Goal: Task Accomplishment & Management: Use online tool/utility

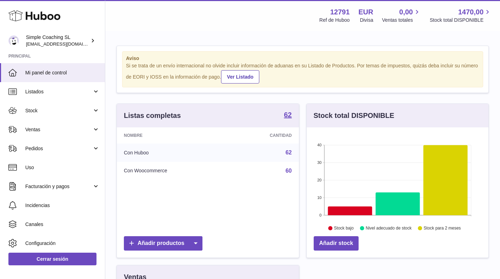
scroll to position [110, 185]
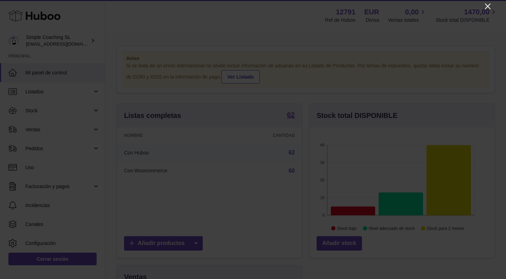
click at [487, 6] on icon "Close" at bounding box center [487, 6] width 8 height 8
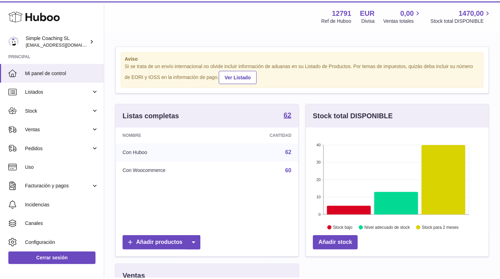
scroll to position [351045, 350973]
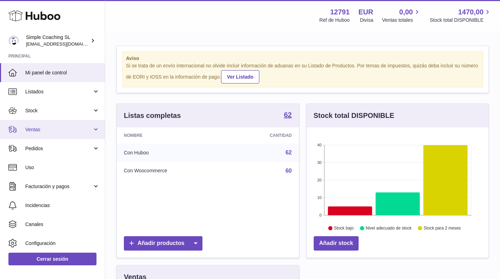
click at [78, 126] on span "Ventas" at bounding box center [58, 129] width 67 height 7
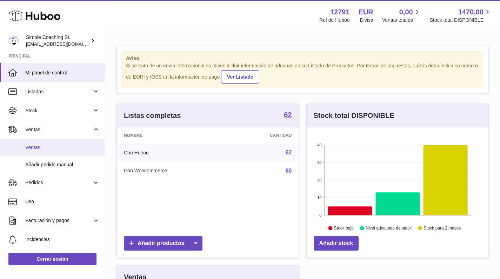
click at [71, 143] on link "Ventas" at bounding box center [52, 147] width 105 height 17
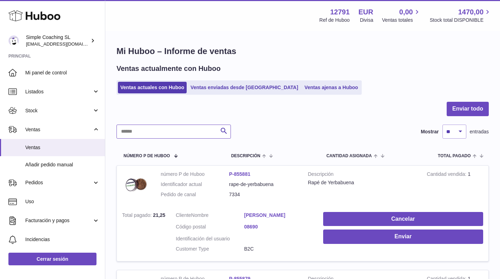
click at [168, 127] on input "text" at bounding box center [174, 132] width 114 height 14
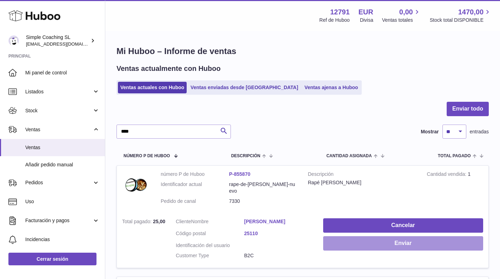
click at [363, 241] on button "Enviar" at bounding box center [403, 243] width 160 height 14
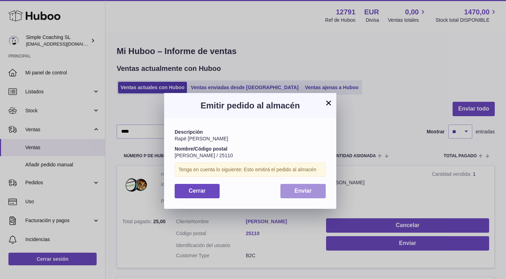
click at [306, 194] on button "Enviar" at bounding box center [302, 191] width 45 height 14
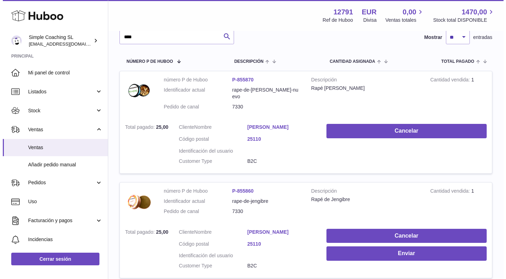
scroll to position [109, 0]
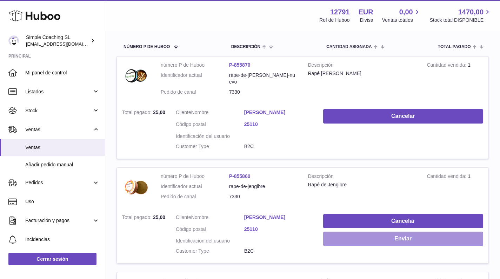
click at [374, 232] on button "Enviar" at bounding box center [403, 239] width 160 height 14
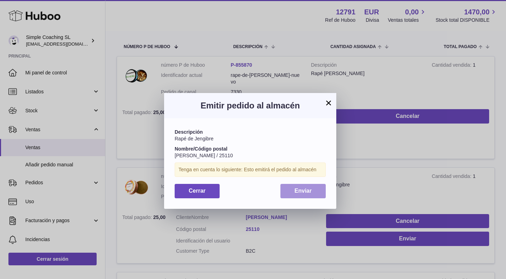
click at [311, 185] on button "Enviar" at bounding box center [302, 191] width 45 height 14
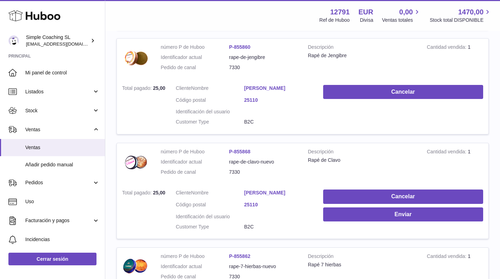
scroll to position [297, 0]
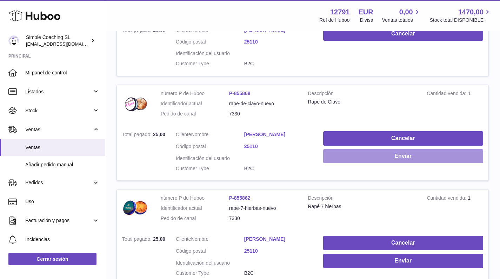
click at [368, 149] on button "Enviar" at bounding box center [403, 156] width 160 height 14
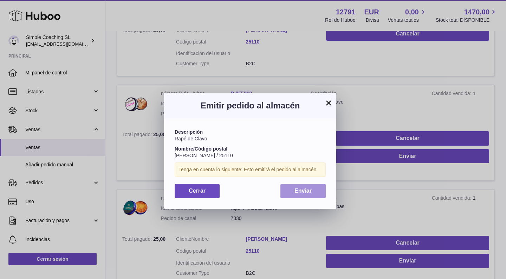
click at [300, 190] on span "Enviar" at bounding box center [302, 191] width 17 height 6
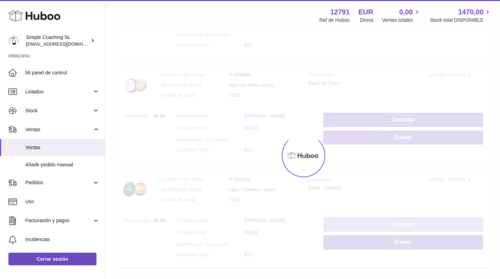
scroll to position [336, 0]
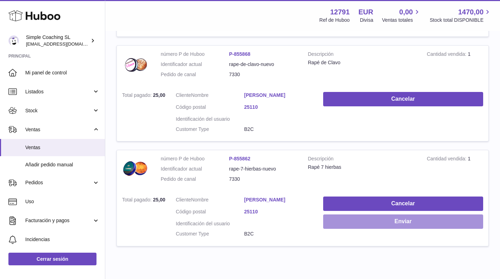
click at [408, 215] on button "Enviar" at bounding box center [403, 222] width 160 height 14
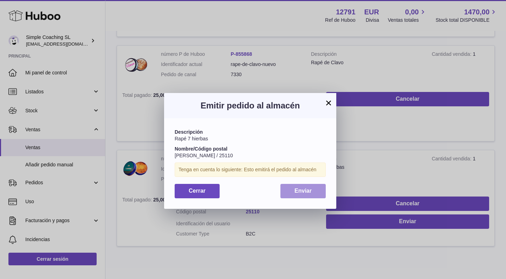
click at [303, 188] on span "Enviar" at bounding box center [302, 191] width 17 height 6
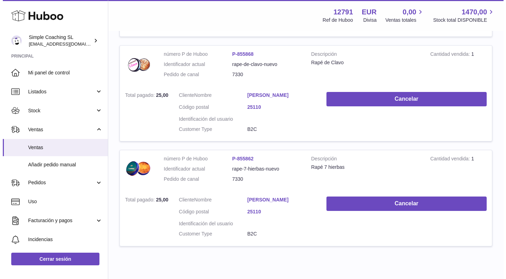
scroll to position [0, 0]
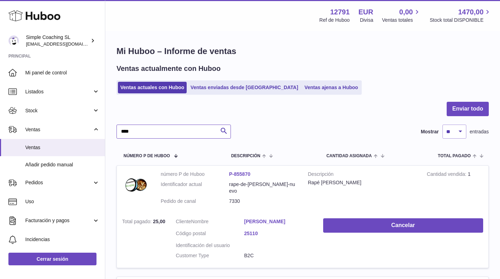
click at [208, 129] on input "****" at bounding box center [174, 132] width 114 height 14
type input "****"
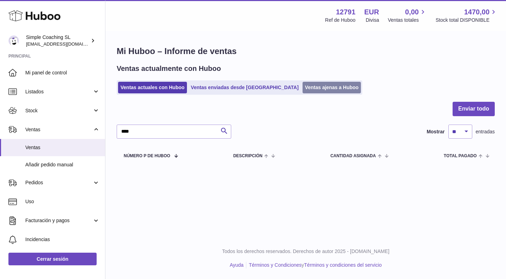
click at [304, 88] on link "Ventas ajenas a Huboo" at bounding box center [331, 88] width 59 height 12
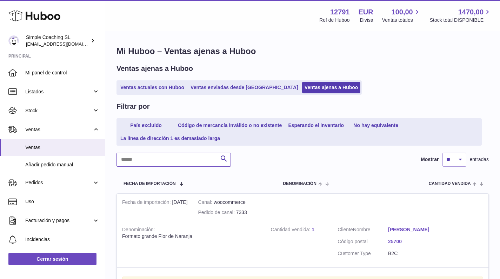
click at [158, 161] on input "text" at bounding box center [174, 160] width 114 height 14
type input "****"
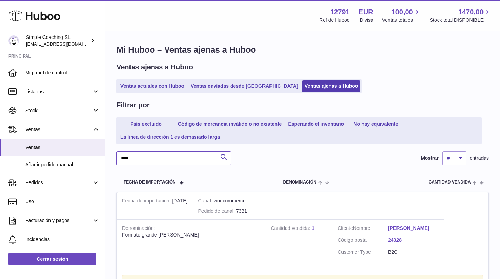
scroll to position [117, 0]
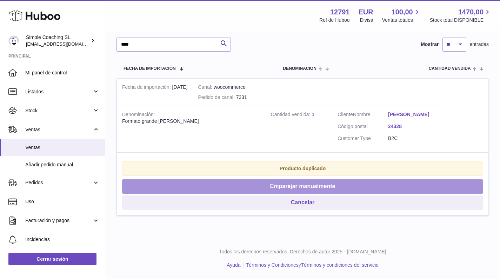
click at [246, 183] on button "Emparejar manualmente" at bounding box center [302, 186] width 361 height 14
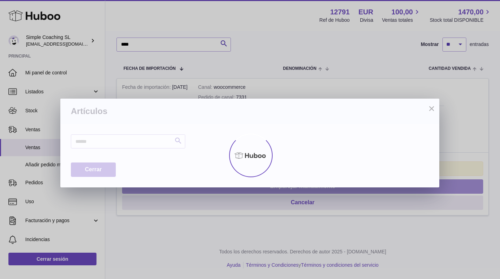
scroll to position [111, 0]
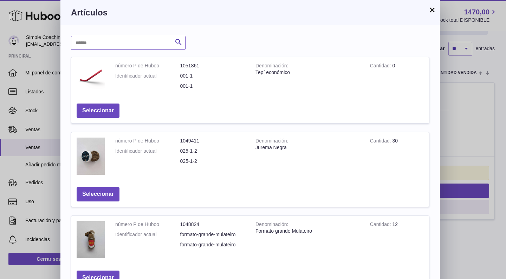
click at [136, 46] on input "text" at bounding box center [128, 43] width 114 height 14
type input "******"
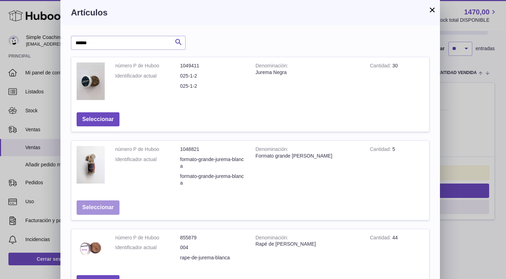
click at [105, 202] on button "Seleccionar" at bounding box center [98, 208] width 43 height 14
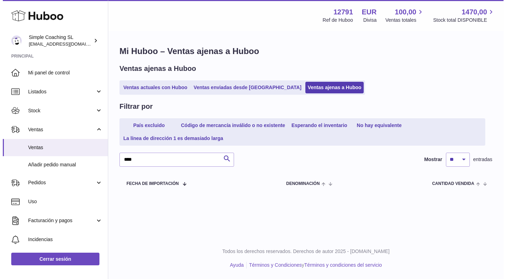
scroll to position [0, 0]
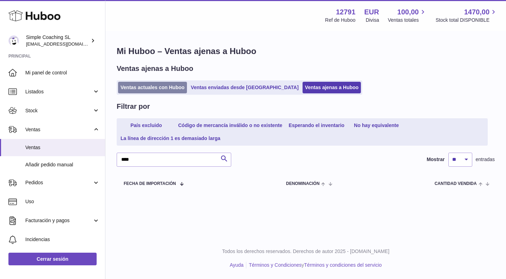
click at [142, 85] on link "Ventas actuales con Huboo" at bounding box center [152, 88] width 69 height 12
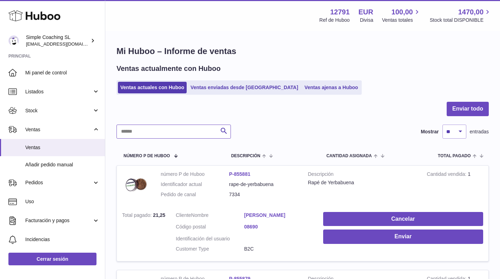
click at [160, 136] on input "text" at bounding box center [174, 132] width 114 height 14
type input "****"
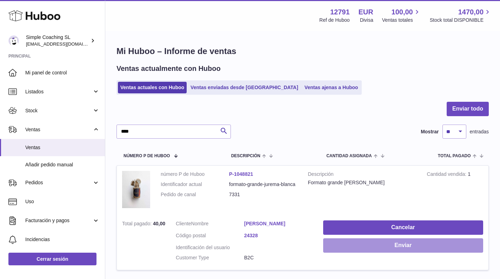
click at [383, 242] on button "Enviar" at bounding box center [403, 245] width 160 height 14
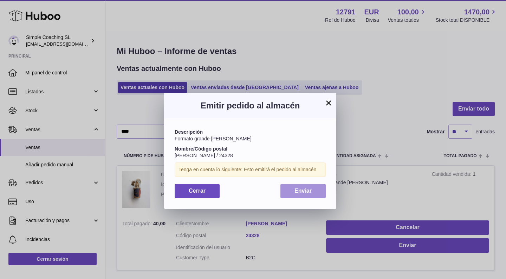
click at [313, 188] on button "Enviar" at bounding box center [302, 191] width 45 height 14
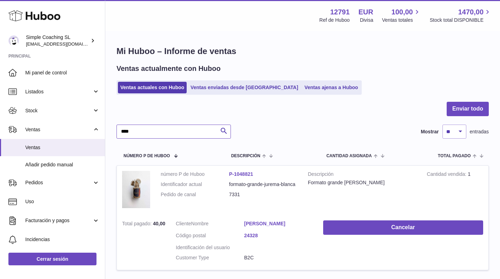
click at [195, 129] on input "****" at bounding box center [174, 132] width 114 height 14
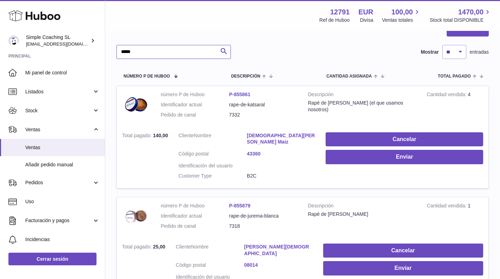
scroll to position [21, 0]
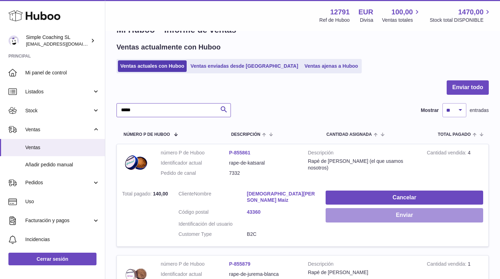
type input "*****"
click at [364, 208] on button "Enviar" at bounding box center [405, 215] width 158 height 14
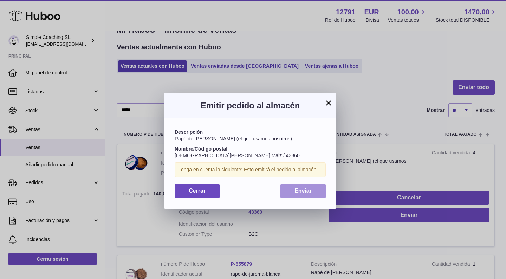
click at [315, 188] on button "Enviar" at bounding box center [302, 191] width 45 height 14
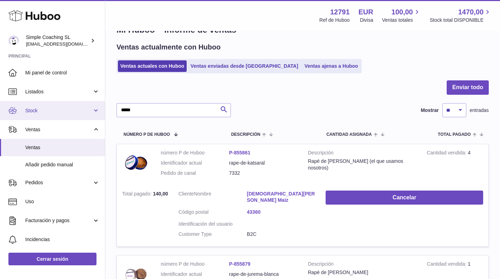
click at [48, 111] on span "Stock" at bounding box center [58, 110] width 67 height 7
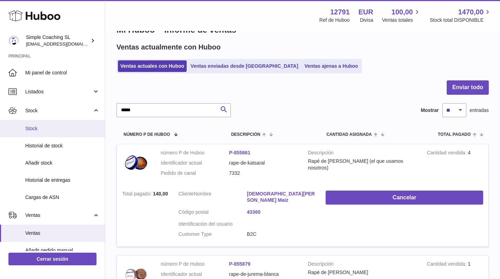
click at [50, 125] on span "Stock" at bounding box center [62, 128] width 74 height 7
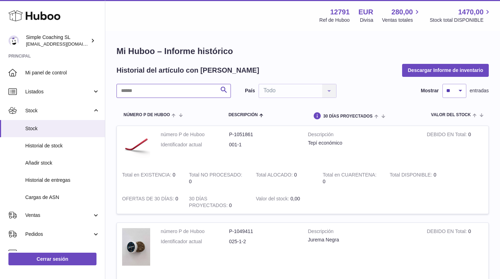
click at [154, 92] on input "text" at bounding box center [174, 91] width 114 height 14
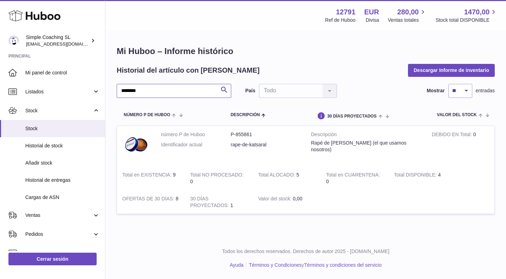
type input "********"
click at [261, 54] on h1 "Mi Huboo – Informe histórico" at bounding box center [306, 51] width 378 height 11
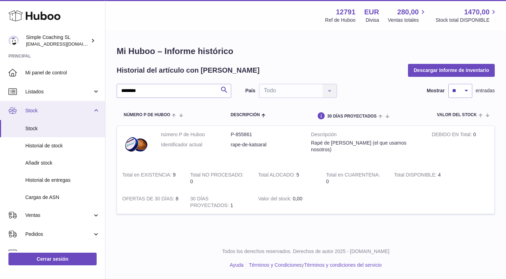
click at [55, 105] on link "Stock" at bounding box center [52, 110] width 105 height 19
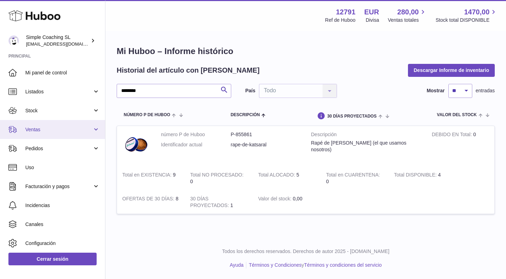
click at [62, 133] on link "Ventas" at bounding box center [52, 129] width 105 height 19
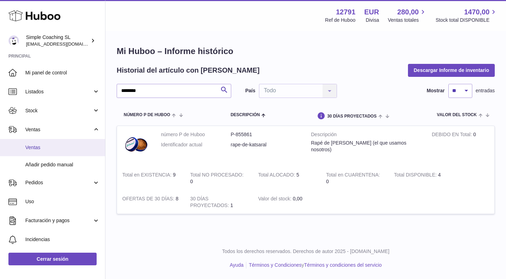
click at [64, 143] on link "Ventas" at bounding box center [52, 147] width 105 height 17
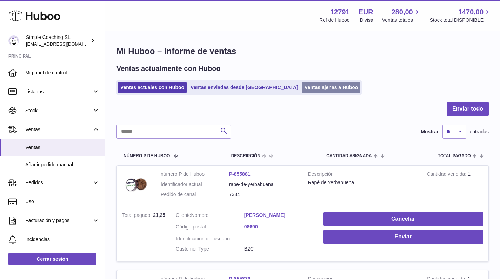
click at [302, 85] on link "Ventas ajenas a Huboo" at bounding box center [331, 88] width 59 height 12
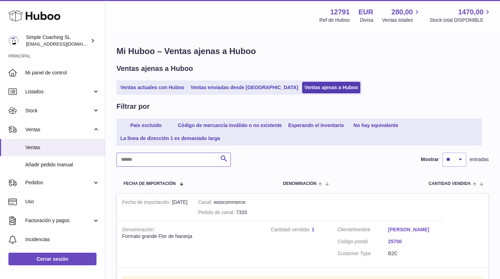
click at [167, 156] on input "text" at bounding box center [174, 160] width 114 height 14
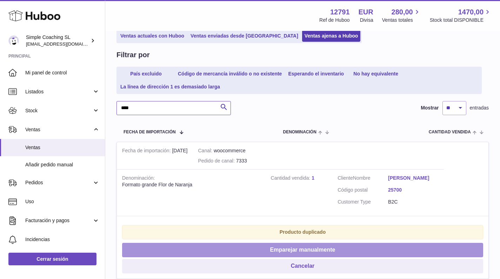
scroll to position [92, 0]
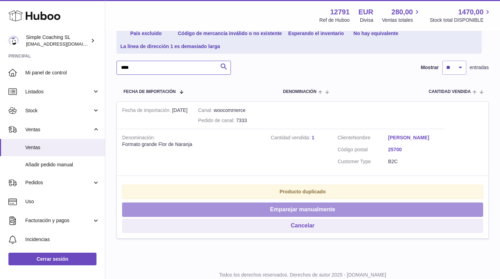
type input "****"
click at [283, 216] on button "Emparejar manualmente" at bounding box center [302, 210] width 361 height 14
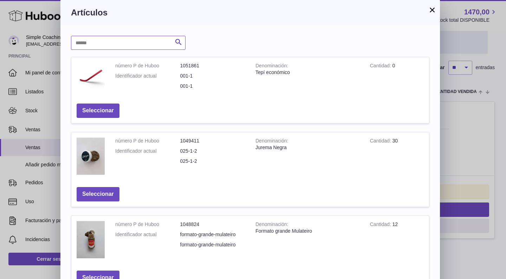
click at [112, 44] on input "text" at bounding box center [128, 43] width 114 height 14
type input "*******"
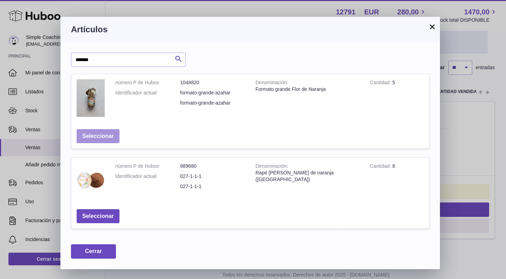
click at [111, 135] on button "Seleccionar" at bounding box center [98, 136] width 43 height 14
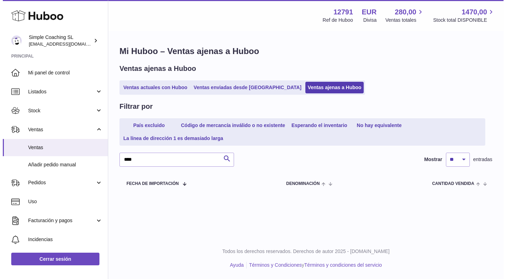
scroll to position [0, 0]
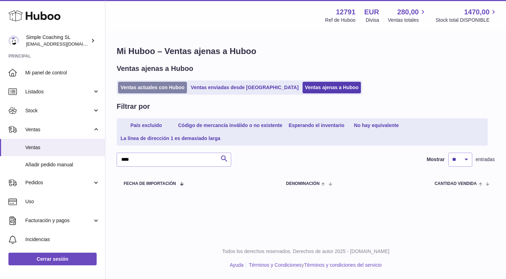
click at [153, 91] on link "Ventas actuales con Huboo" at bounding box center [152, 88] width 69 height 12
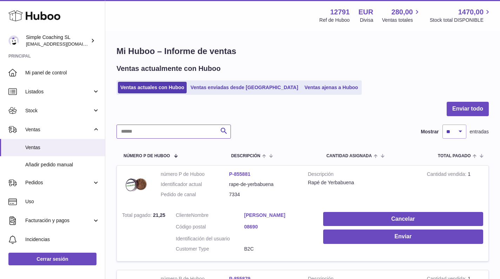
click at [144, 135] on input "text" at bounding box center [174, 132] width 114 height 14
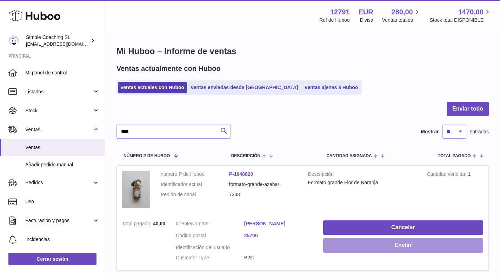
click at [381, 241] on button "Enviar" at bounding box center [403, 245] width 160 height 14
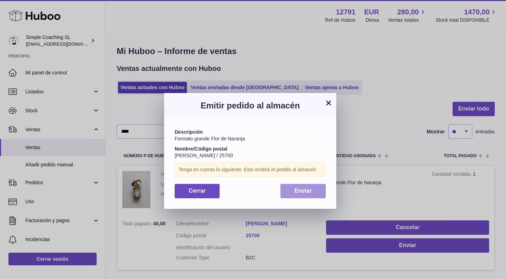
click at [298, 192] on button "Enviar" at bounding box center [302, 191] width 45 height 14
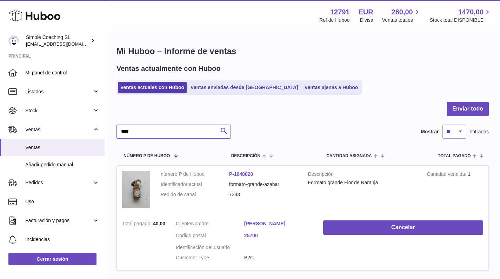
click at [165, 129] on input "****" at bounding box center [174, 132] width 114 height 14
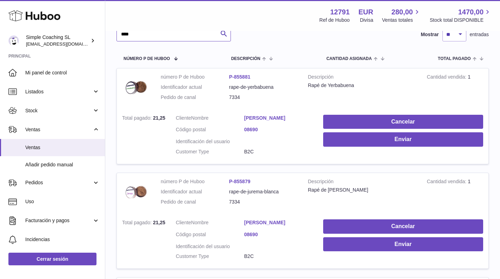
scroll to position [53, 0]
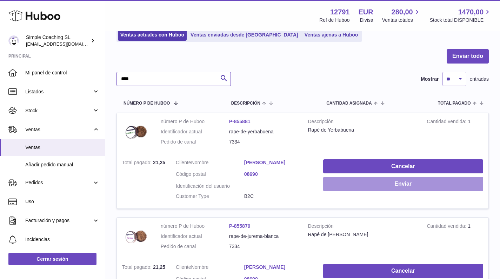
type input "****"
click at [368, 185] on button "Enviar" at bounding box center [403, 184] width 160 height 14
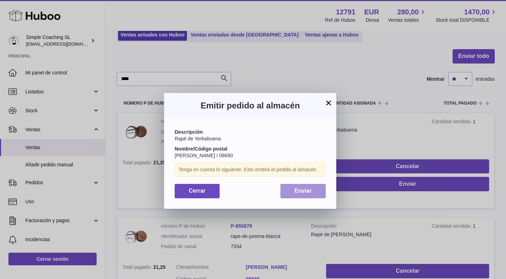
click at [310, 188] on span "Enviar" at bounding box center [302, 191] width 17 height 6
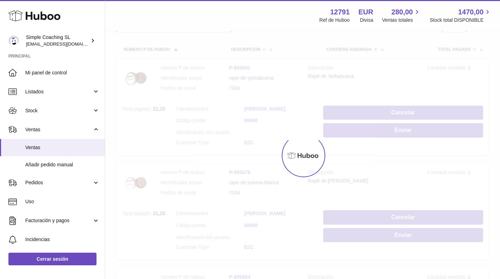
scroll to position [153, 0]
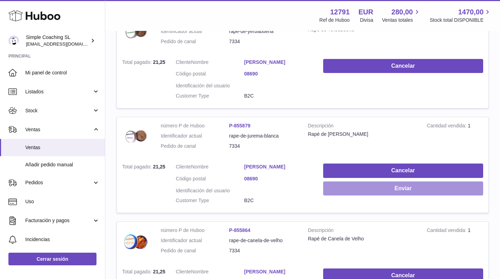
click at [359, 182] on button "Enviar" at bounding box center [403, 189] width 160 height 14
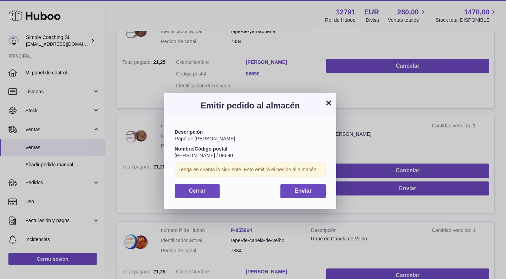
click at [299, 185] on button "Enviar" at bounding box center [302, 191] width 45 height 14
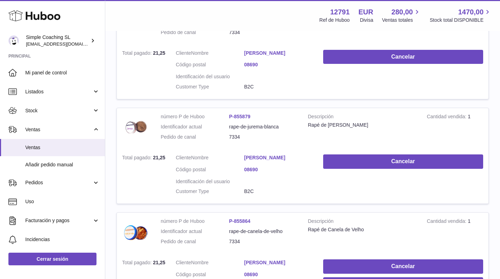
scroll to position [211, 0]
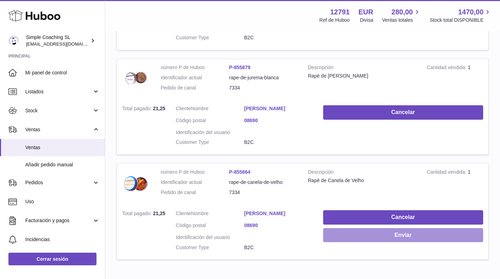
click at [371, 228] on button "Enviar" at bounding box center [403, 235] width 160 height 14
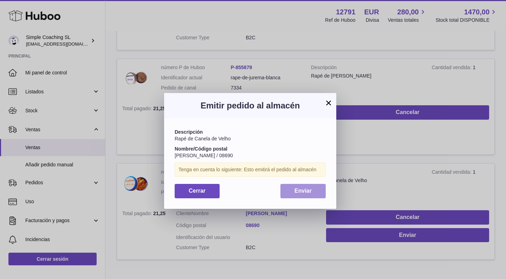
click at [310, 189] on span "Enviar" at bounding box center [302, 191] width 17 height 6
